Goal: Task Accomplishment & Management: Manage account settings

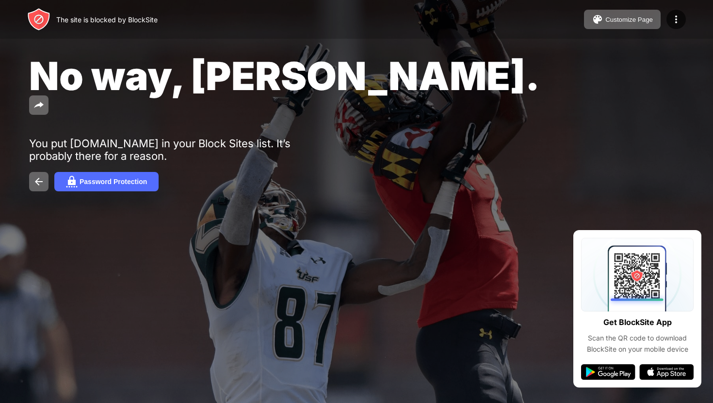
click at [678, 29] on div "Customize Page Edit Block List Redirect Customize Block Page Upgrade Password P…" at bounding box center [635, 19] width 102 height 19
click at [676, 20] on img at bounding box center [676, 20] width 12 height 12
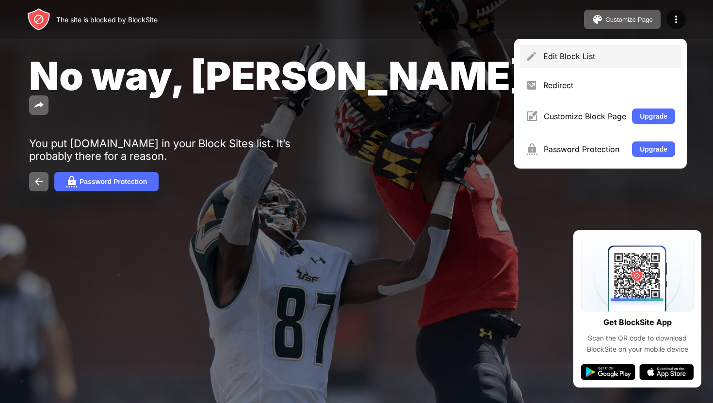
click at [594, 60] on div "Edit Block List" at bounding box center [609, 56] width 132 height 10
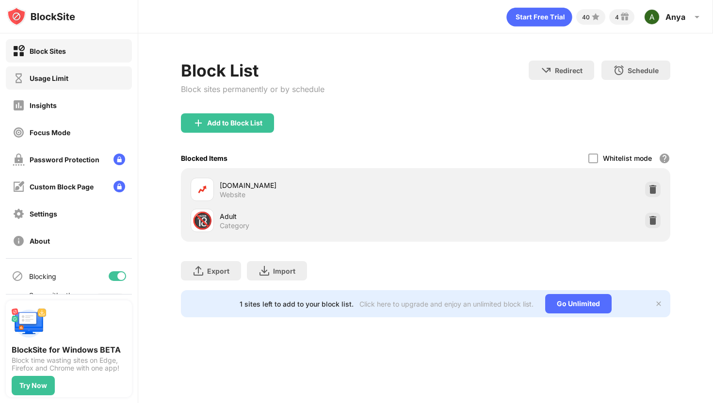
click at [82, 70] on div "Usage Limit" at bounding box center [69, 77] width 126 height 23
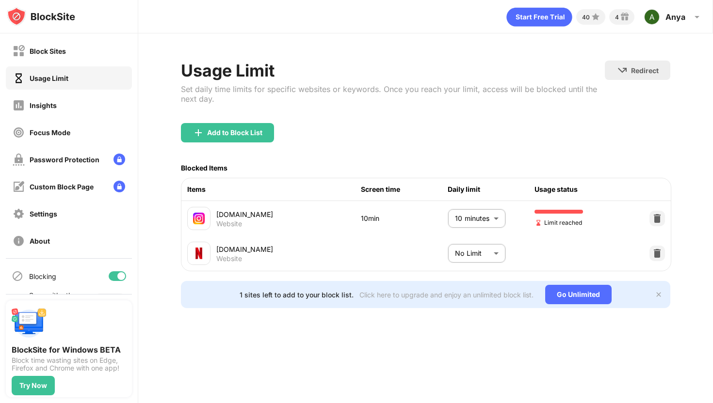
click at [455, 223] on body "Block Sites Usage Limit Insights Focus Mode Password Protection Custom Block Pa…" at bounding box center [356, 201] width 713 height 403
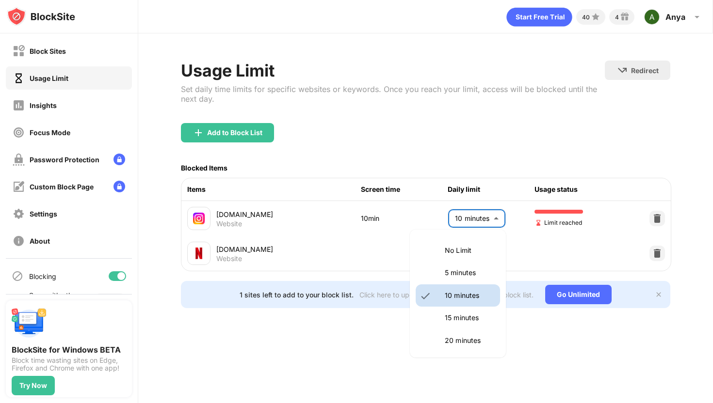
click at [452, 315] on p "15 minutes" at bounding box center [469, 318] width 49 height 11
type input "**"
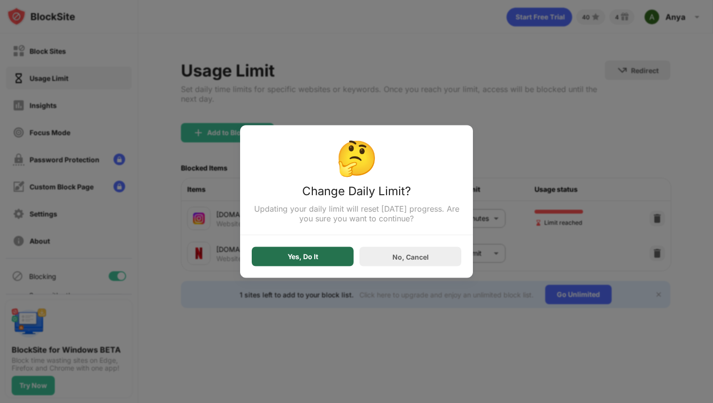
click at [314, 258] on div "Yes, Do It" at bounding box center [302, 257] width 31 height 8
